Goal: Ask a question: Seek information or help from site administrators or community

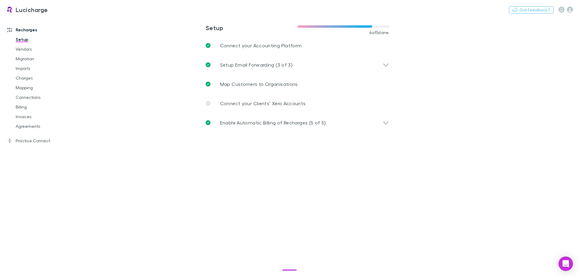
drag, startPoint x: 577, startPoint y: 270, endPoint x: 573, endPoint y: 266, distance: 5.1
click at [575, 268] on main "**********" at bounding box center [328, 147] width 501 height 260
click at [569, 264] on div "Open Intercom Messenger" at bounding box center [565, 264] width 16 height 16
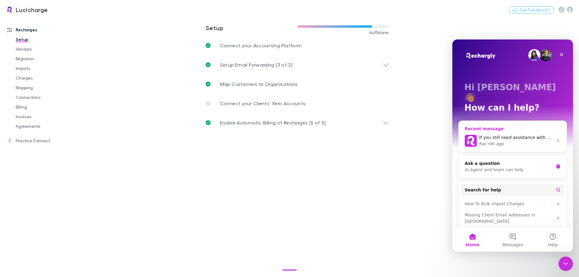
click at [495, 137] on div "If you still need assistance with anything, please let me know. Would you like …" at bounding box center [512, 141] width 108 height 22
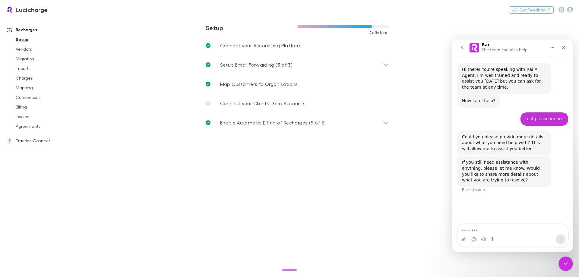
click at [461, 50] on icon "go back" at bounding box center [461, 47] width 5 height 5
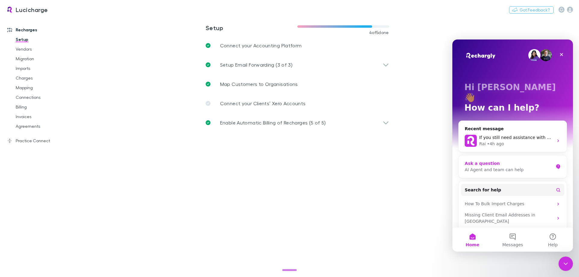
click at [511, 160] on div "Ask a question" at bounding box center [508, 163] width 89 height 6
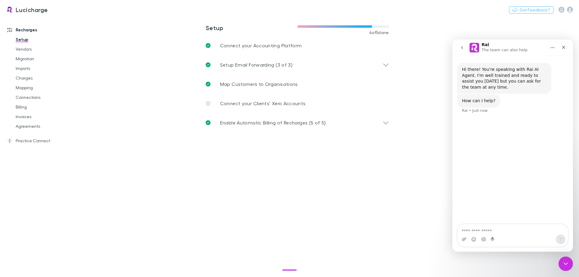
click at [460, 52] on button "go back" at bounding box center [461, 47] width 11 height 11
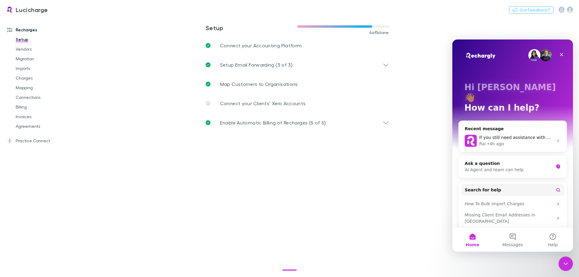
click at [460, 52] on div "Hi [PERSON_NAME] 👋 How can I help?" at bounding box center [512, 98] width 108 height 119
click at [561, 55] on icon "Close" at bounding box center [561, 54] width 5 height 5
